Goal: Information Seeking & Learning: Learn about a topic

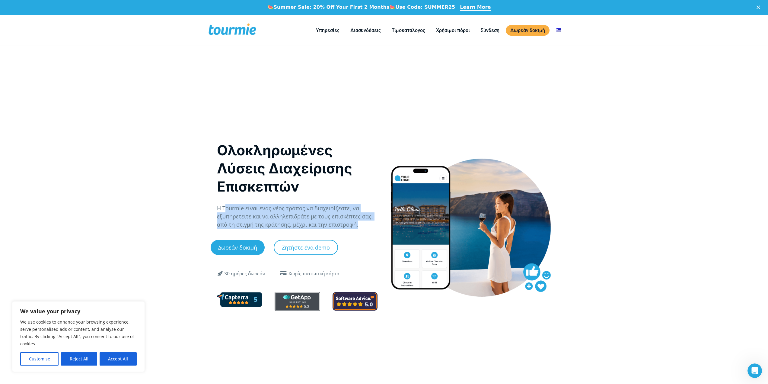
drag, startPoint x: 344, startPoint y: 209, endPoint x: 357, endPoint y: 226, distance: 21.9
click at [357, 226] on p "Η Tourmie είναι ένας νέος τρόπος να διαχειρίζεστε, να εξυπηρετείτε και να αλληλ…" at bounding box center [297, 216] width 161 height 24
click at [319, 223] on p "Η Tourmie είναι ένας νέος τρόπος να διαχειρίζεστε, να εξυπηρετείτε και να αλληλ…" at bounding box center [297, 216] width 161 height 24
drag, startPoint x: 277, startPoint y: 207, endPoint x: 351, endPoint y: 224, distance: 75.5
click at [351, 224] on p "Η Tourmie είναι ένας νέος τρόπος να διαχειρίζεστε, να εξυπηρετείτε και να αλληλ…" at bounding box center [297, 216] width 161 height 24
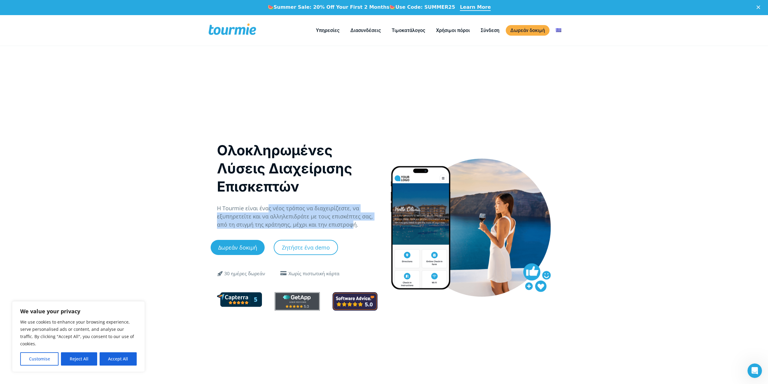
click at [351, 224] on p "Η Tourmie είναι ένας νέος τρόπος να διαχειρίζεστε, να εξυπηρετείτε και να αλληλ…" at bounding box center [297, 216] width 161 height 24
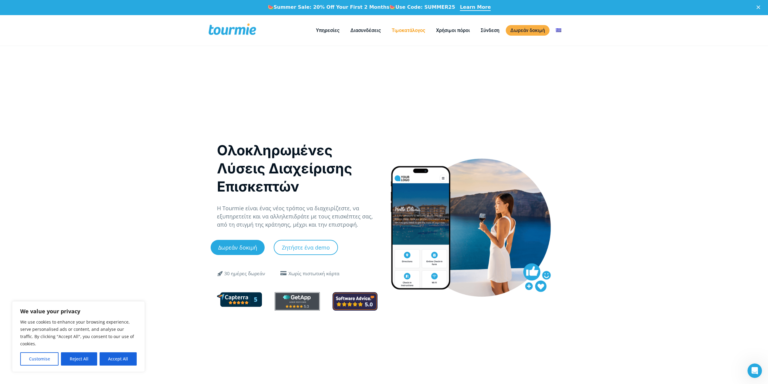
click at [405, 32] on link "Τιμοκατάλογος" at bounding box center [408, 31] width 43 height 8
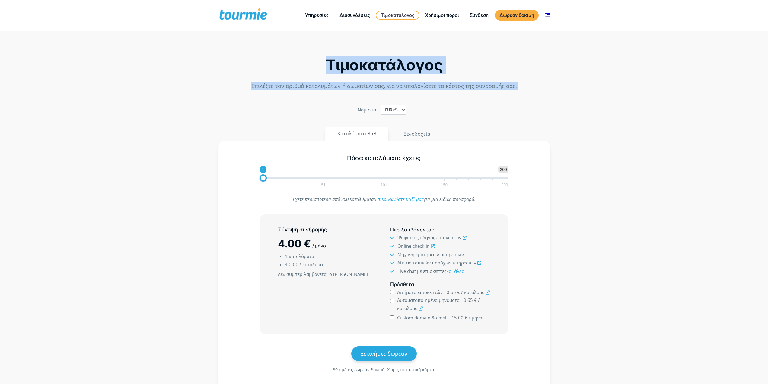
drag, startPoint x: 478, startPoint y: 78, endPoint x: 532, endPoint y: 100, distance: 58.5
click at [532, 100] on div "Τιμοκατάλογος Επιλέξτε τον αριθμό καταλυμάτων ή δωματίων σας, για να υπολογίσετ…" at bounding box center [384, 216] width 344 height 363
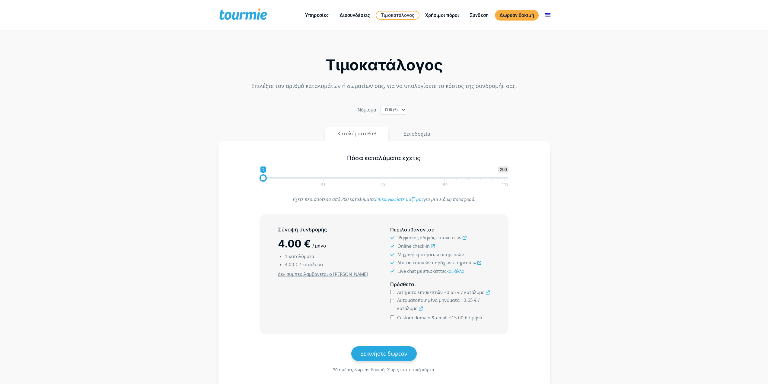
click at [643, 167] on section "Τιμοκατάλογος Επιλέξτε τον αριθμό καταλυμάτων ή δωματίων σας, για να υπολογίσετ…" at bounding box center [384, 219] width 768 height 369
